Goal: Check status: Check status

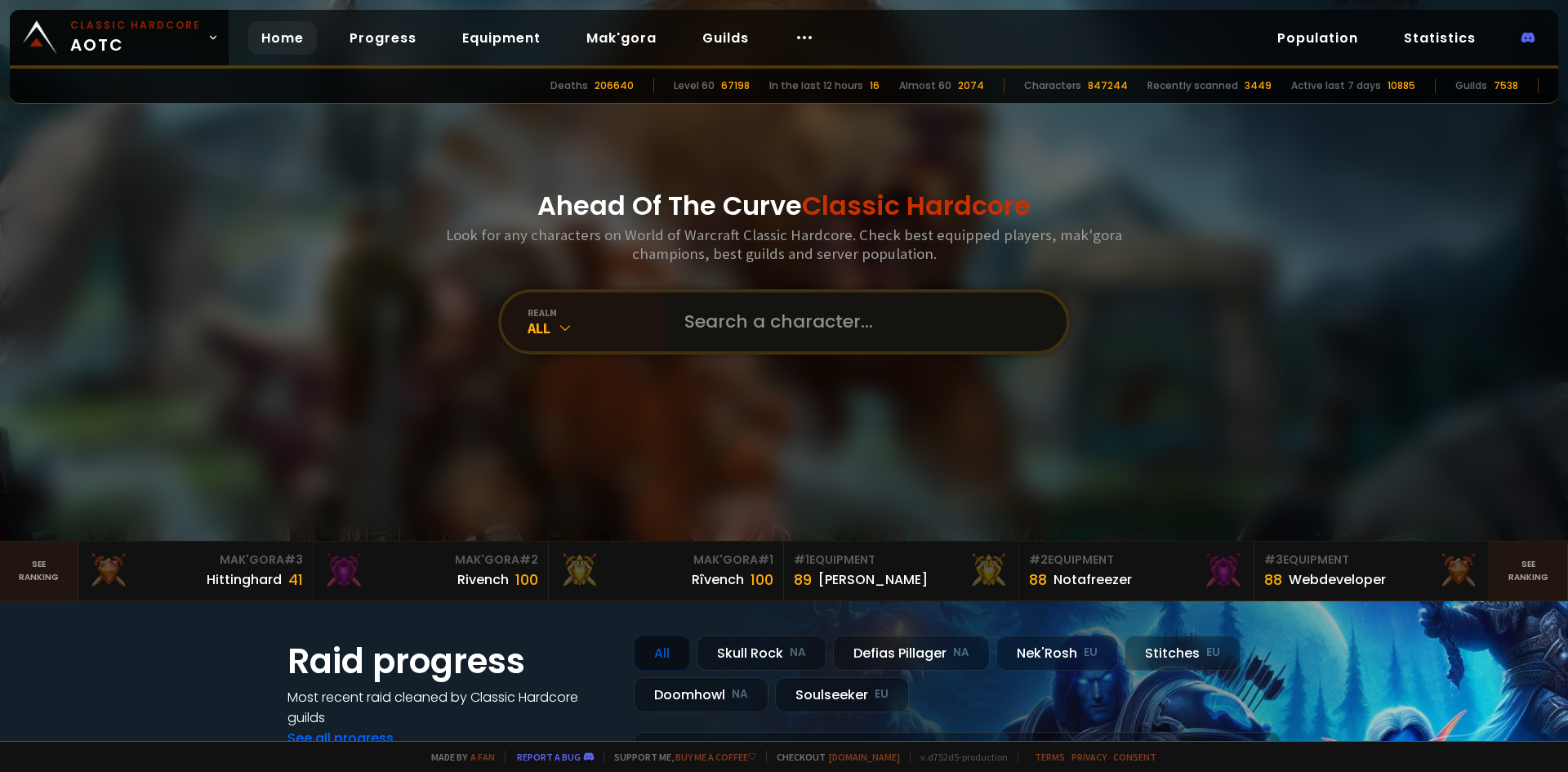
click at [722, 316] on input "text" at bounding box center [861, 321] width 373 height 58
type input "h"
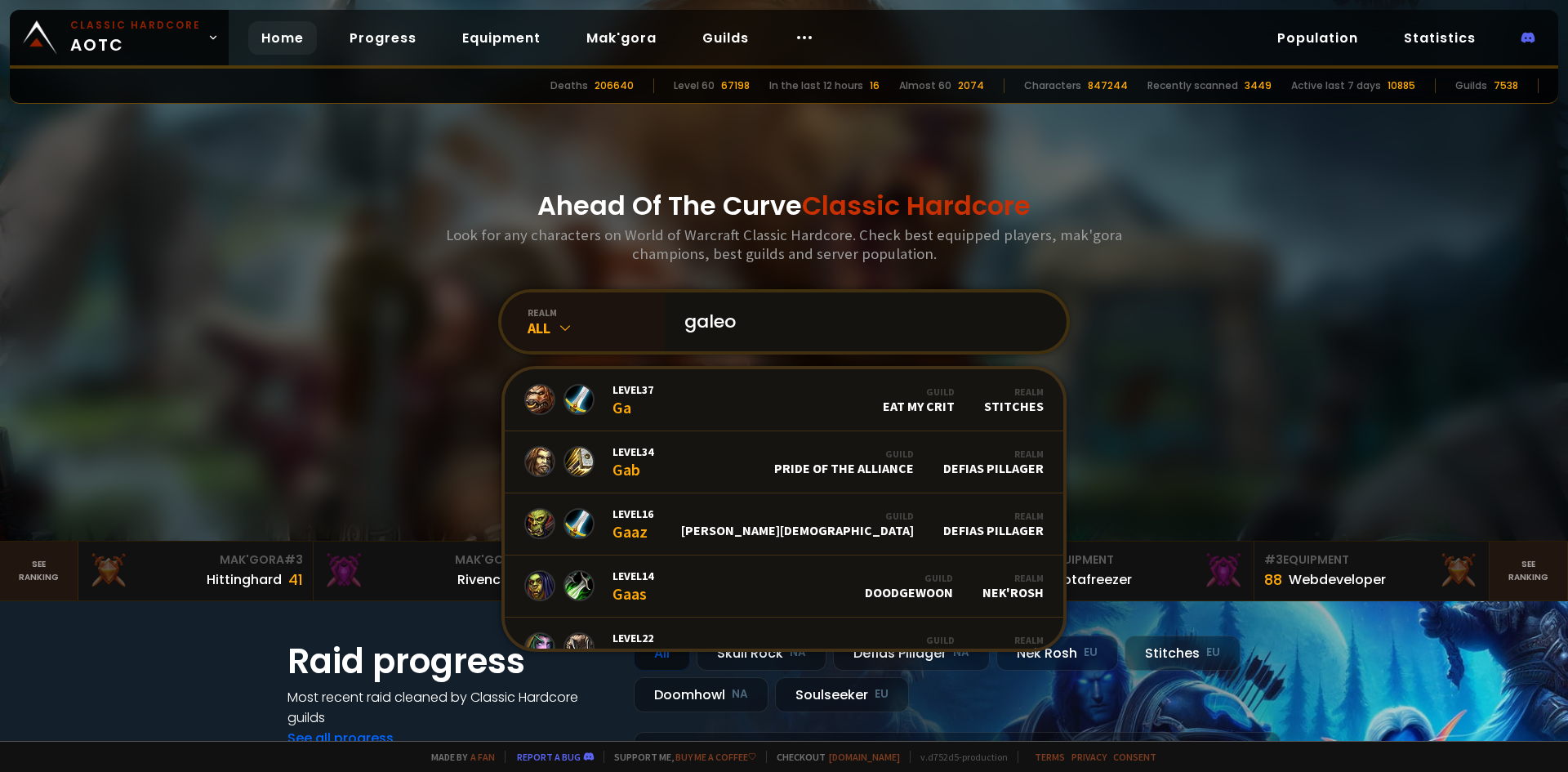
type input "galeor"
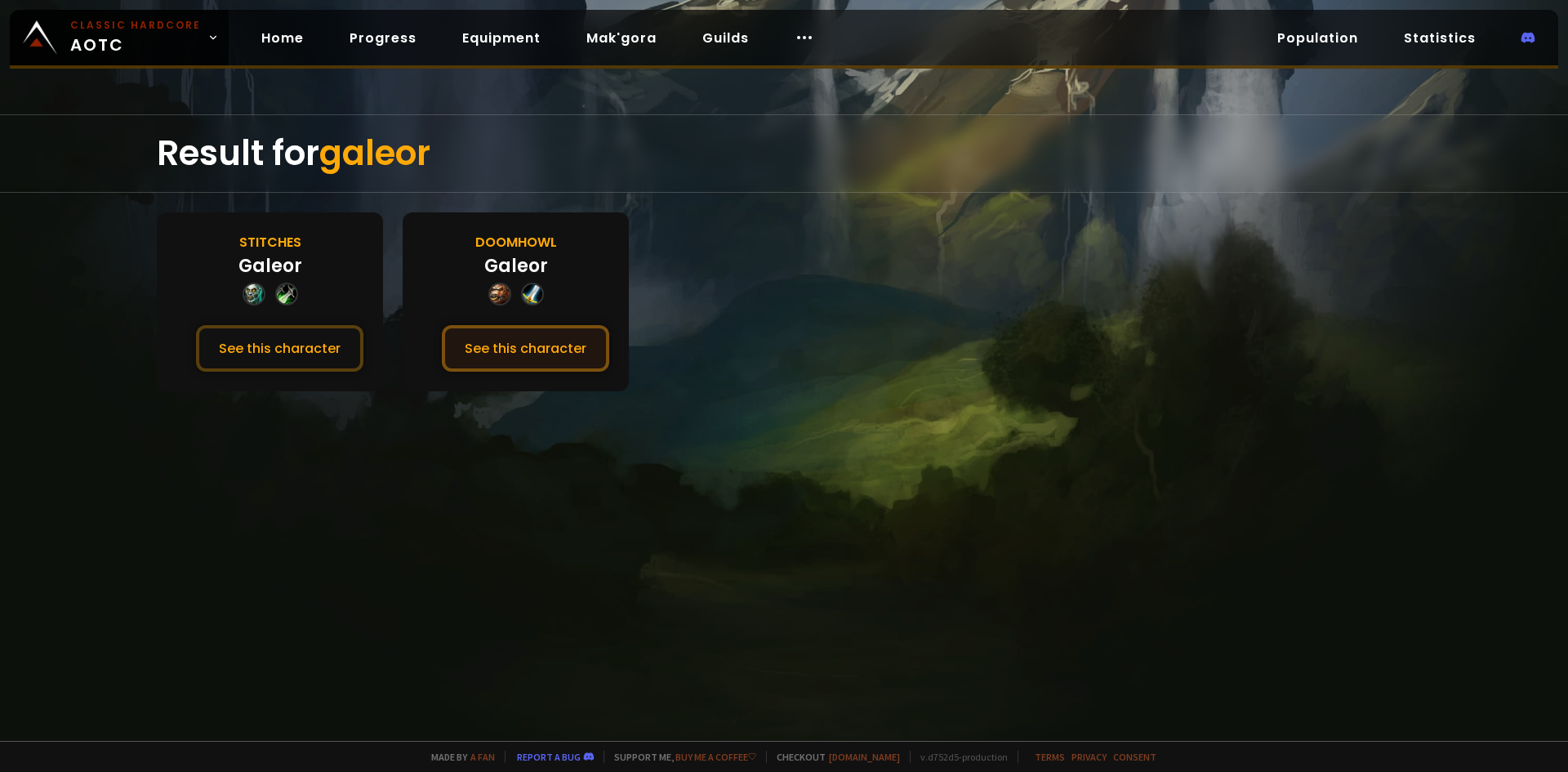
click at [472, 346] on button "See this character" at bounding box center [526, 348] width 167 height 47
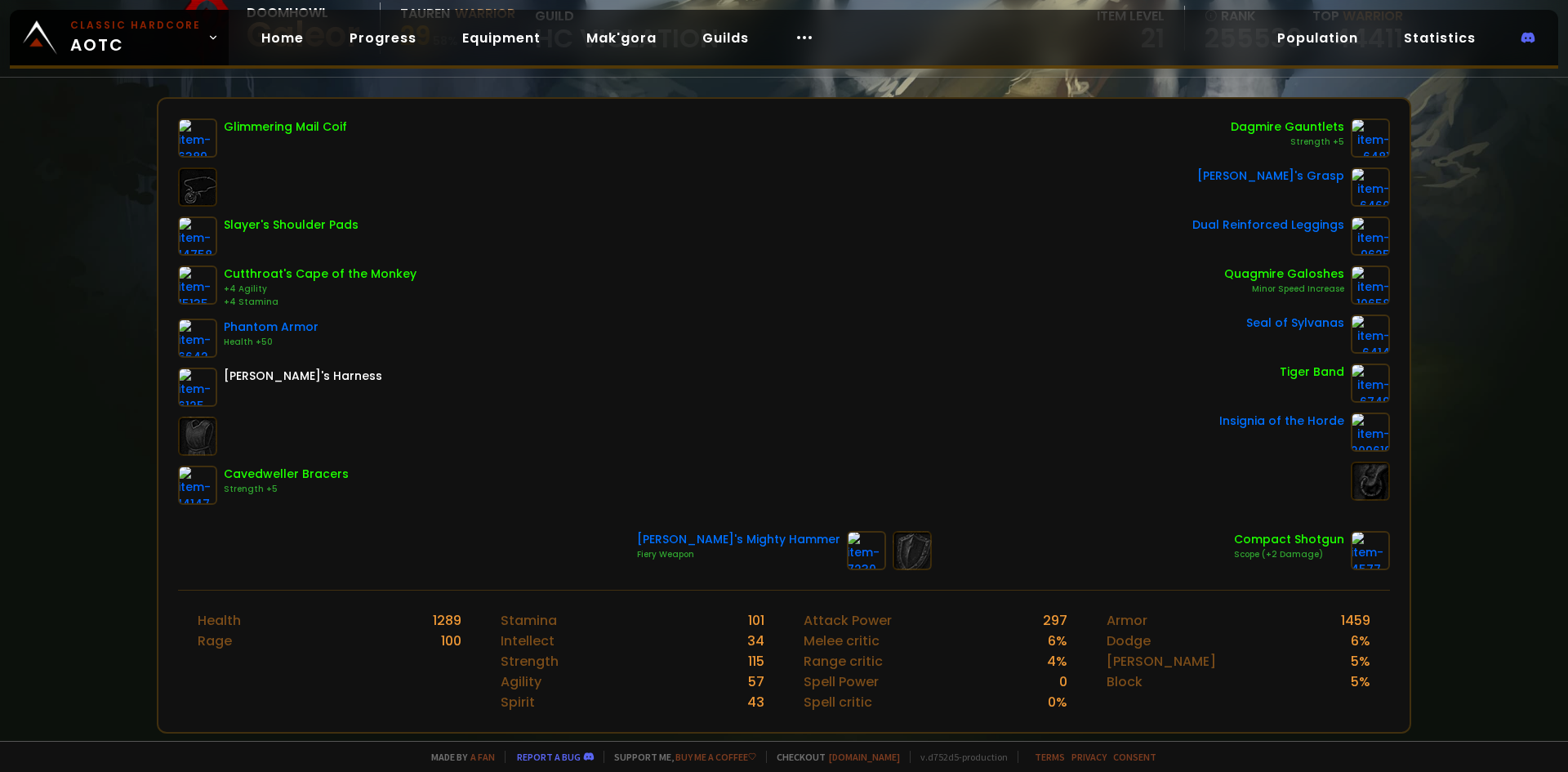
scroll to position [163, 0]
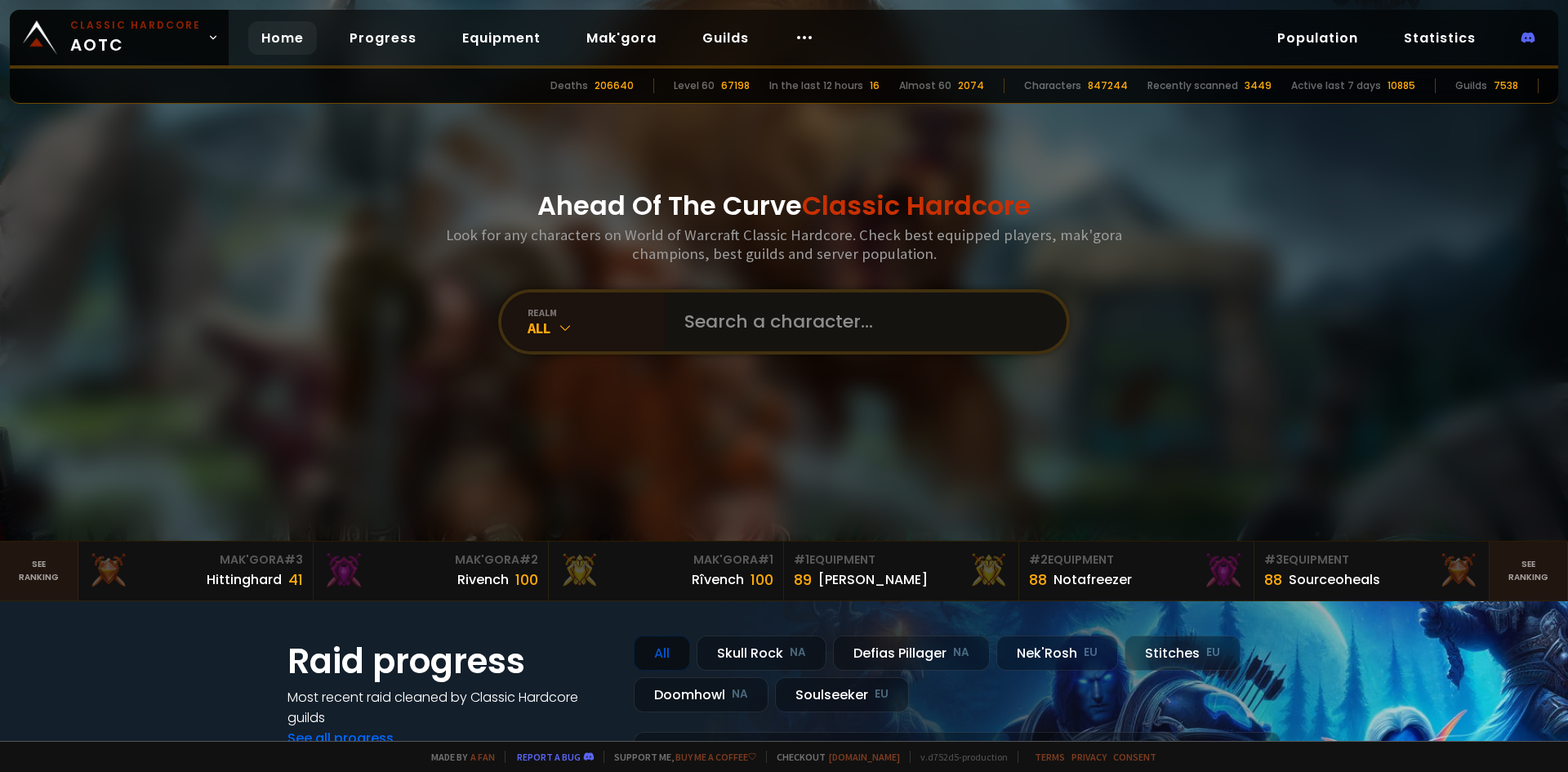
click at [707, 310] on input "text" at bounding box center [861, 321] width 373 height 58
type input "Lfg"
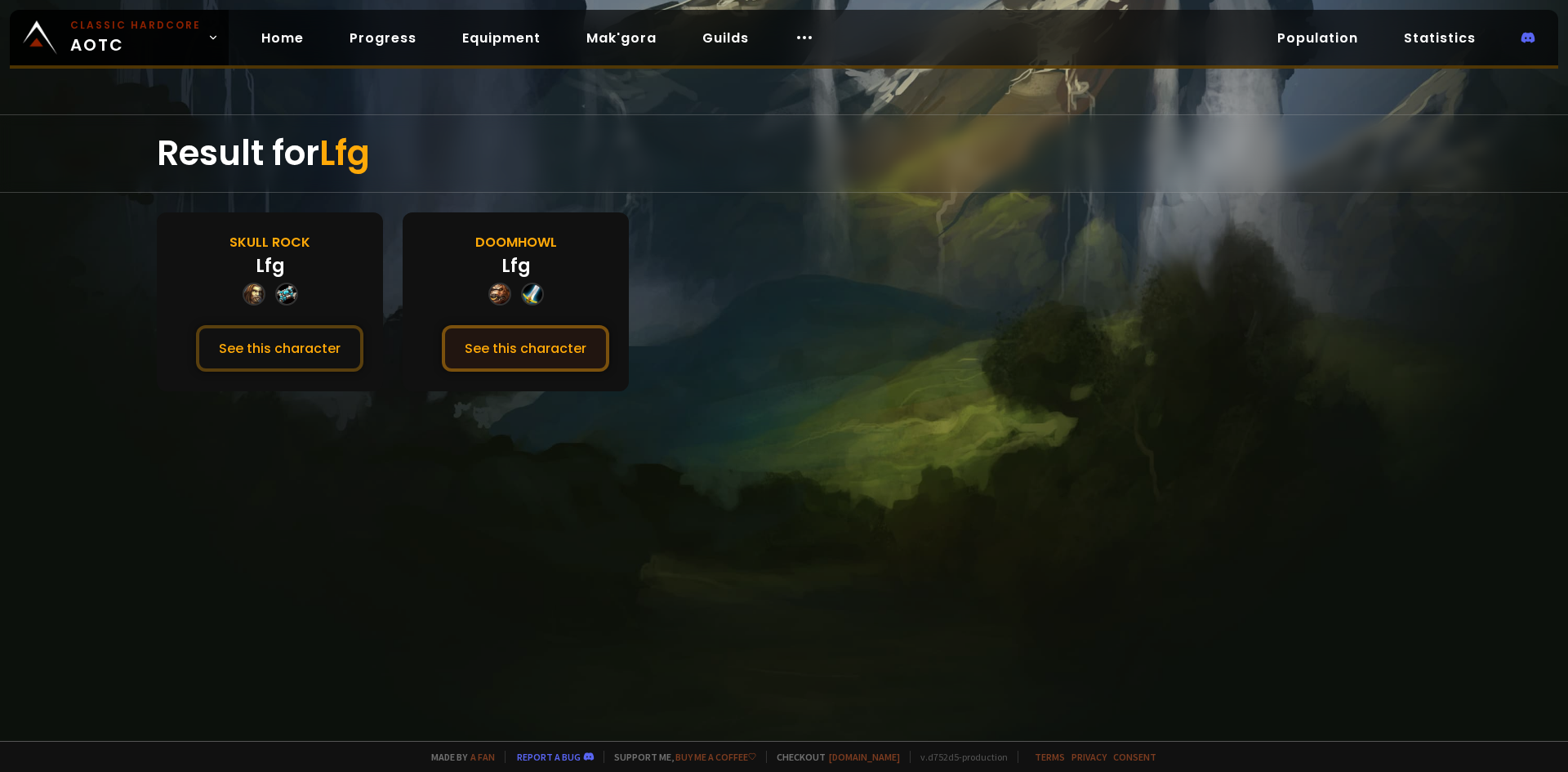
click at [578, 357] on button "See this character" at bounding box center [526, 348] width 167 height 47
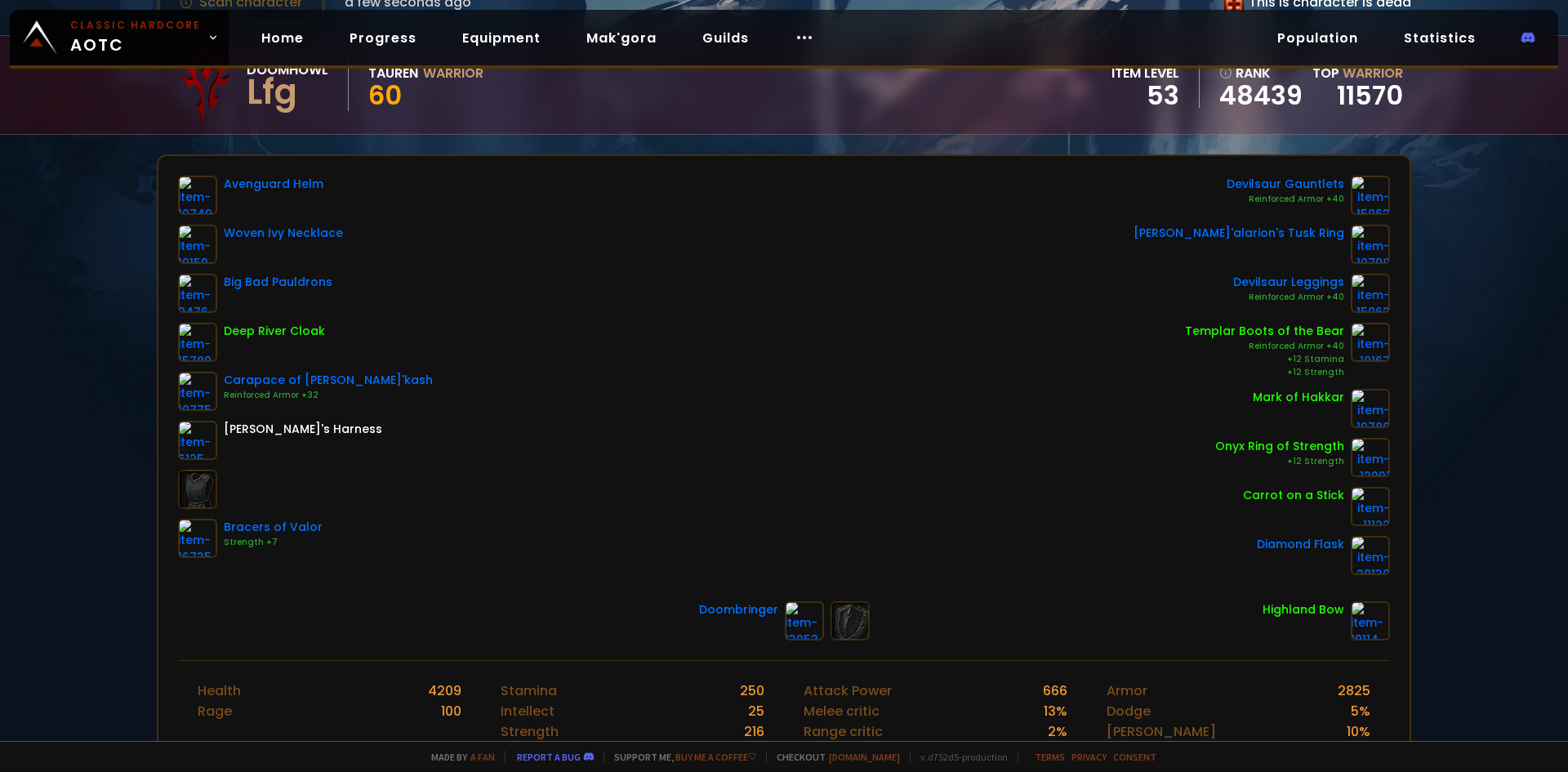
scroll to position [163, 0]
